Goal: Navigation & Orientation: Find specific page/section

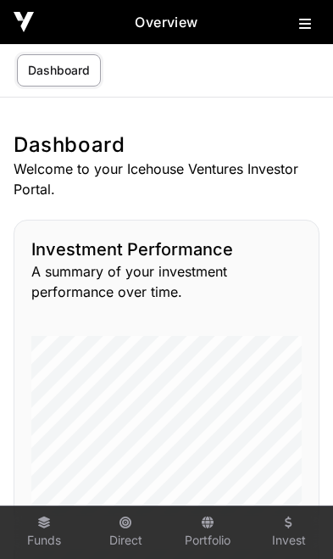
click at [303, 25] on icon at bounding box center [305, 24] width 12 height 14
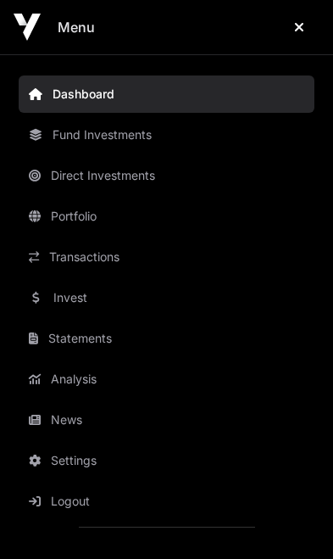
click at [97, 419] on link "News" at bounding box center [167, 419] width 296 height 37
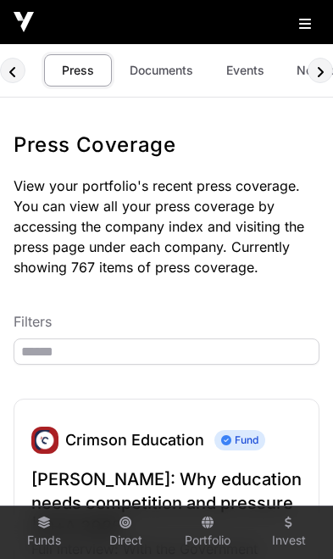
click at [243, 78] on link "Events" at bounding box center [245, 70] width 68 height 32
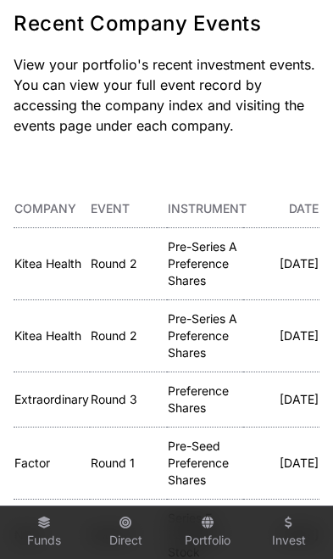
scroll to position [121, 0]
click at [50, 260] on link "Kitea Health" at bounding box center [47, 263] width 67 height 14
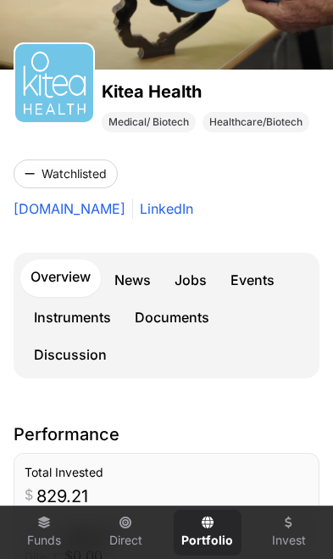
scroll to position [189, 0]
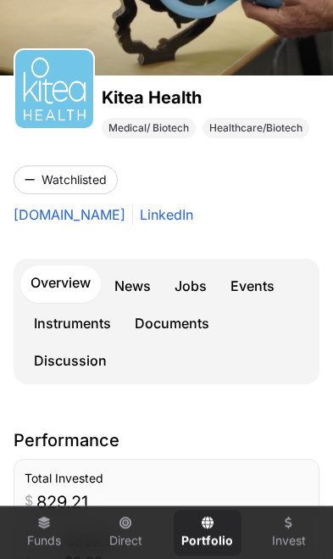
click at [267, 288] on link "Events" at bounding box center [252, 286] width 64 height 34
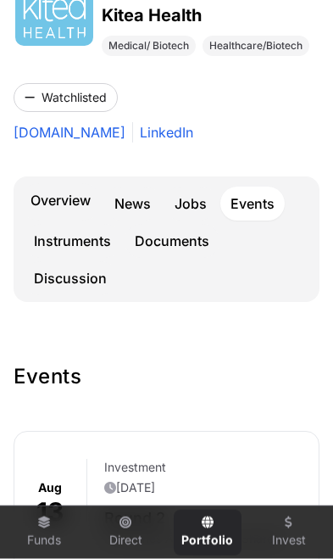
scroll to position [272, 0]
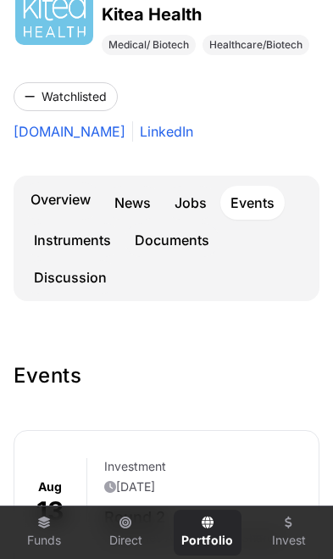
click at [61, 202] on link "Overview" at bounding box center [60, 200] width 81 height 37
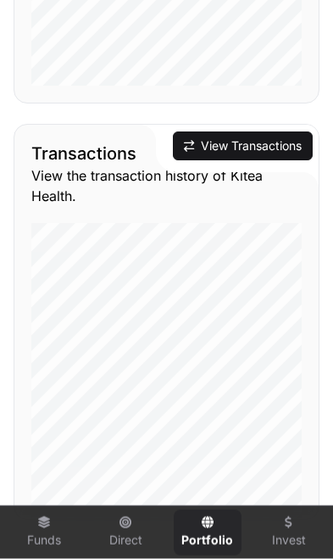
scroll to position [1936, 0]
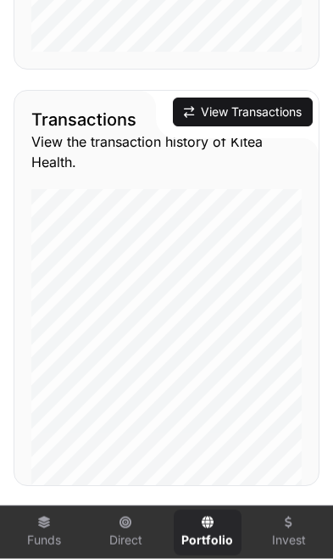
click at [259, 115] on button "View Transactions" at bounding box center [243, 111] width 140 height 29
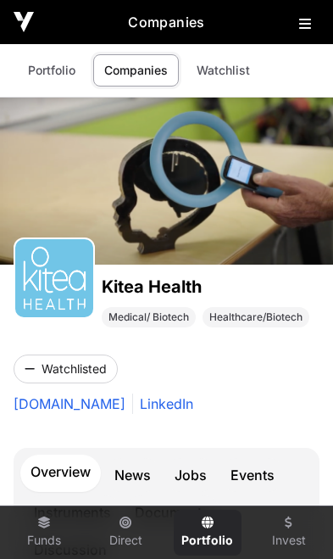
scroll to position [1937, 0]
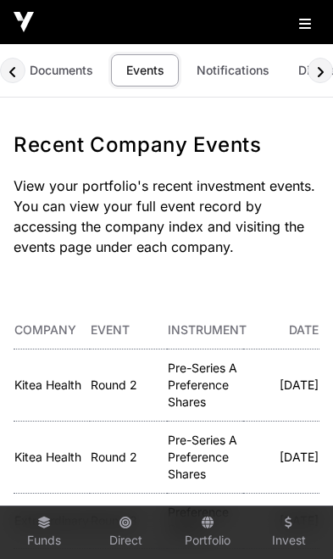
scroll to position [0, 92]
click at [243, 78] on link "Notifications" at bounding box center [240, 70] width 95 height 32
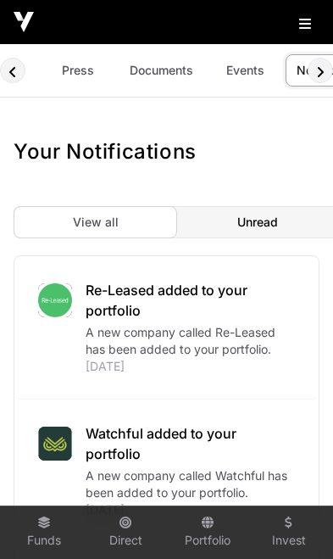
click at [174, 68] on link "Documents" at bounding box center [162, 70] width 86 height 32
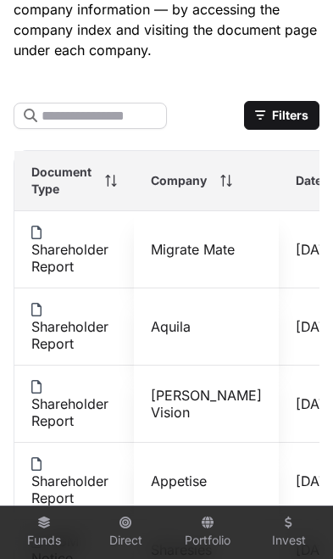
scroll to position [284, 0]
